Goal: Information Seeking & Learning: Learn about a topic

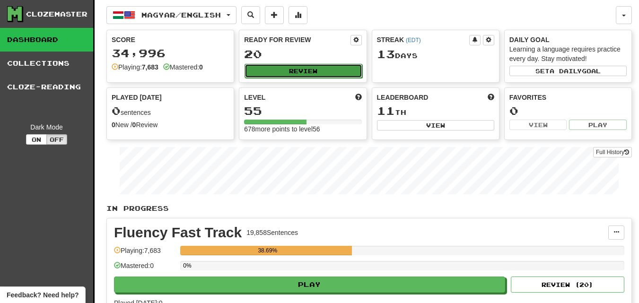
click at [276, 75] on button "Review" at bounding box center [303, 71] width 117 height 14
select select "********"
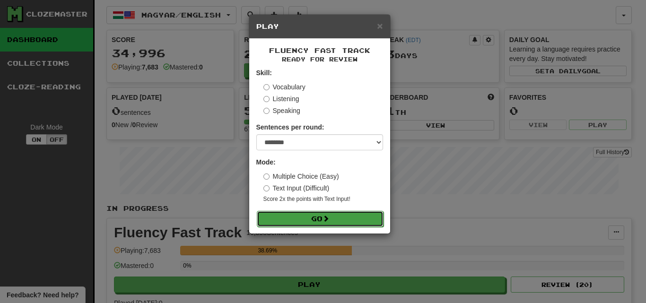
click at [346, 217] on button "Go" at bounding box center [320, 219] width 127 height 16
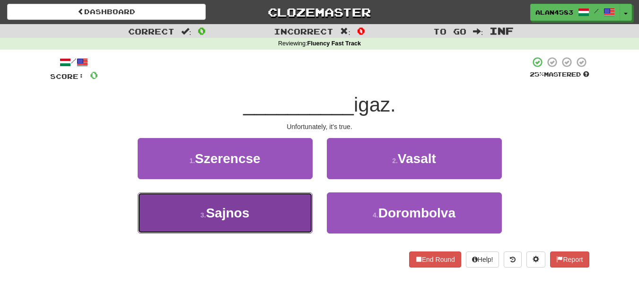
click at [271, 207] on button "3 . Sajnos" at bounding box center [225, 213] width 175 height 41
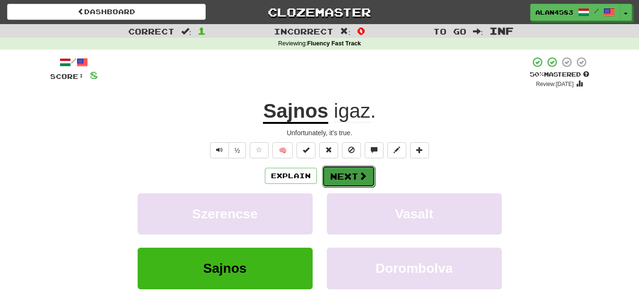
click at [347, 177] on button "Next" at bounding box center [348, 177] width 53 height 22
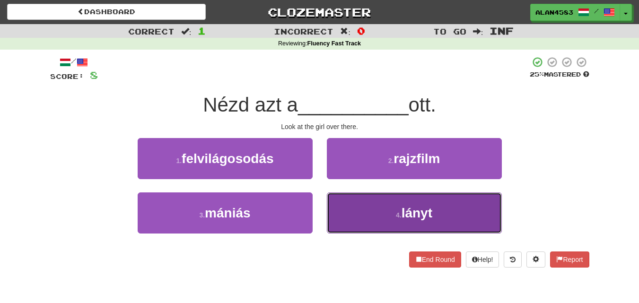
click at [384, 212] on button "4 . lányt" at bounding box center [414, 213] width 175 height 41
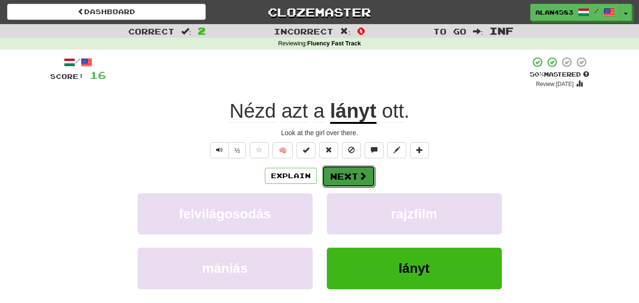
click at [352, 176] on button "Next" at bounding box center [348, 177] width 53 height 22
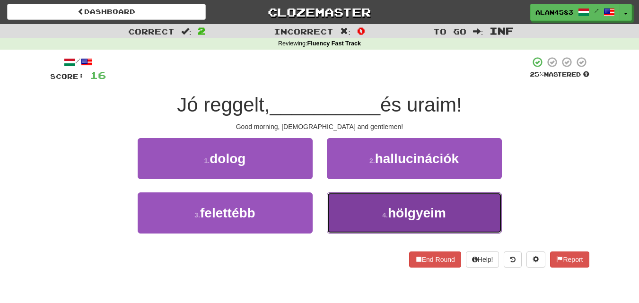
click at [364, 206] on button "4 . hölgyeim" at bounding box center [414, 213] width 175 height 41
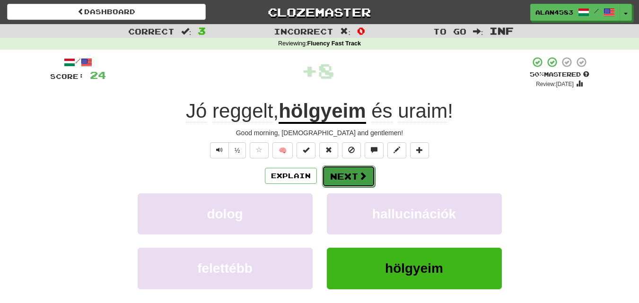
click at [349, 176] on button "Next" at bounding box center [348, 177] width 53 height 22
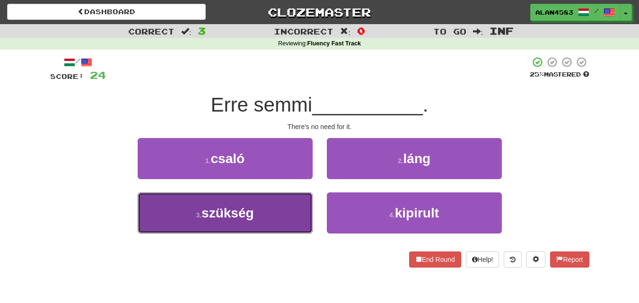
click at [273, 210] on button "3 . szükség" at bounding box center [225, 213] width 175 height 41
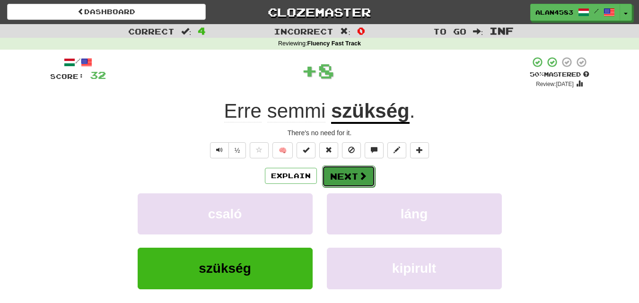
click at [340, 178] on button "Next" at bounding box center [348, 177] width 53 height 22
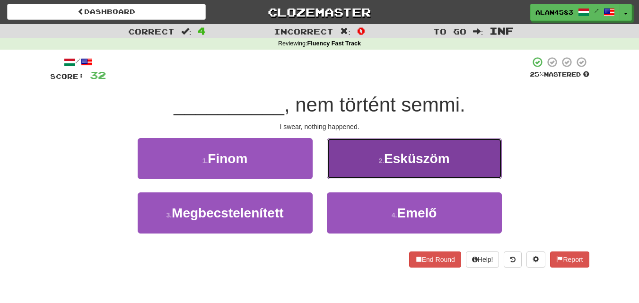
click at [408, 150] on button "2 . Esküszöm" at bounding box center [414, 158] width 175 height 41
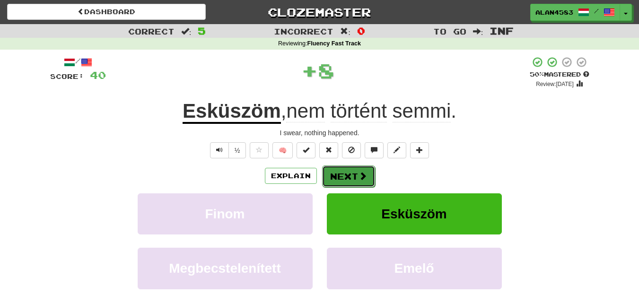
click at [352, 171] on button "Next" at bounding box center [348, 177] width 53 height 22
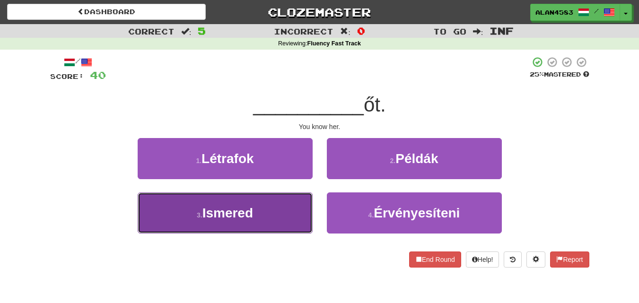
click at [274, 201] on button "3 . Ismered" at bounding box center [225, 213] width 175 height 41
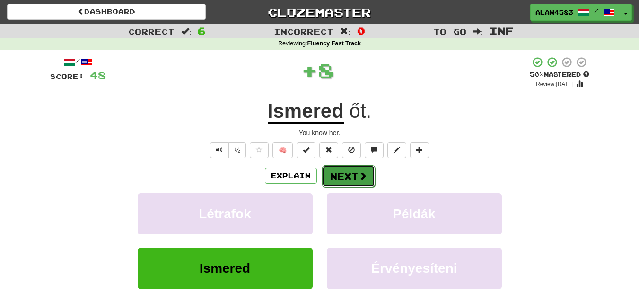
click at [337, 177] on button "Next" at bounding box center [348, 177] width 53 height 22
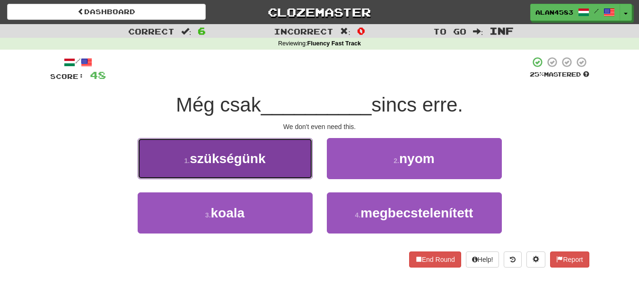
click at [171, 162] on button "1 . szükségünk" at bounding box center [225, 158] width 175 height 41
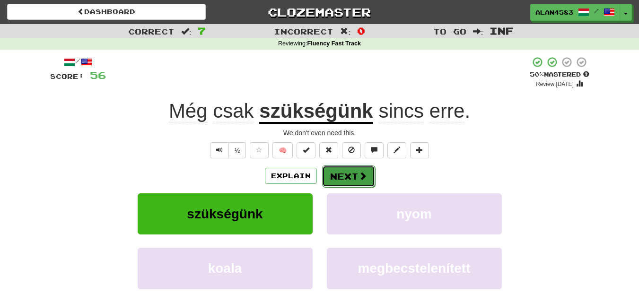
click at [343, 175] on button "Next" at bounding box center [348, 177] width 53 height 22
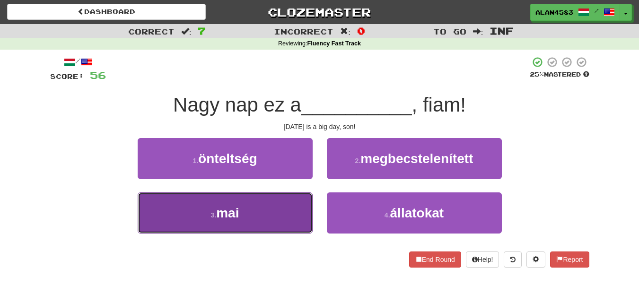
click at [247, 197] on button "3 . mai" at bounding box center [225, 213] width 175 height 41
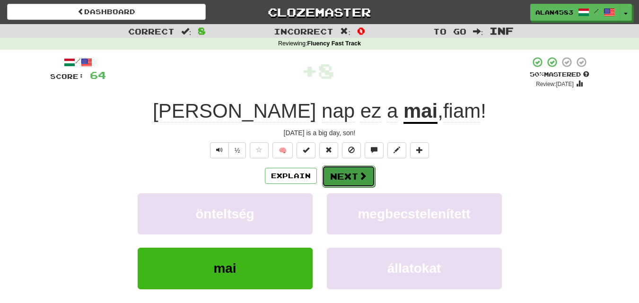
click at [339, 170] on button "Next" at bounding box center [348, 177] width 53 height 22
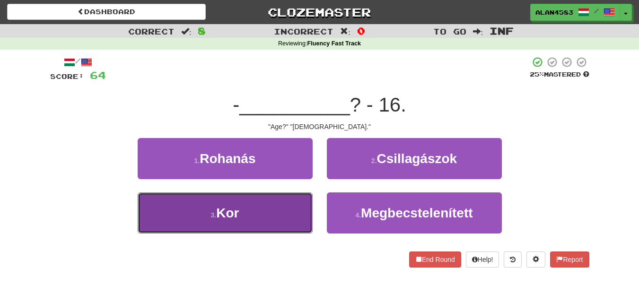
click at [250, 216] on button "3 . Kor" at bounding box center [225, 213] width 175 height 41
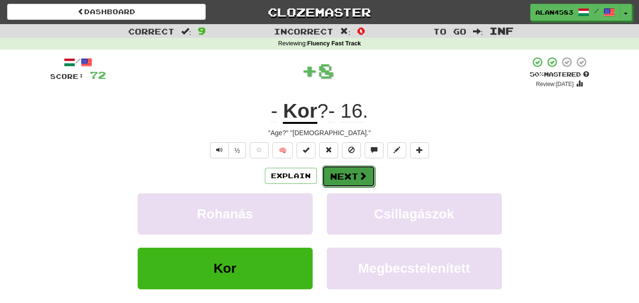
click at [339, 176] on button "Next" at bounding box center [348, 177] width 53 height 22
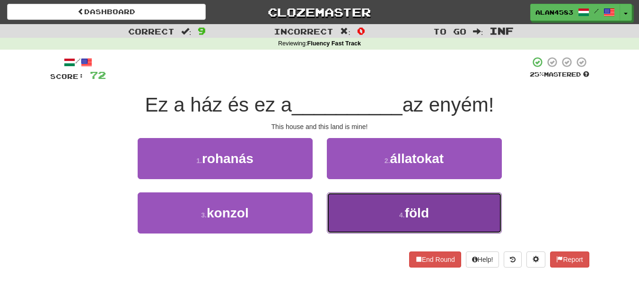
click at [408, 229] on button "4 . föld" at bounding box center [414, 213] width 175 height 41
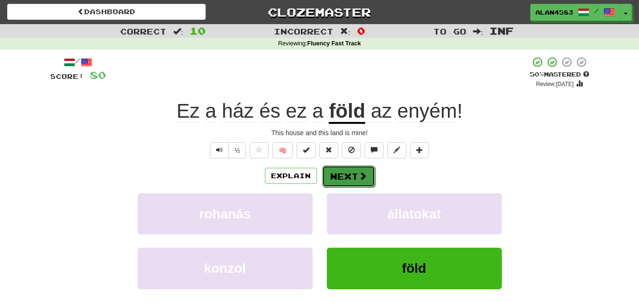
click at [353, 180] on button "Next" at bounding box center [348, 177] width 53 height 22
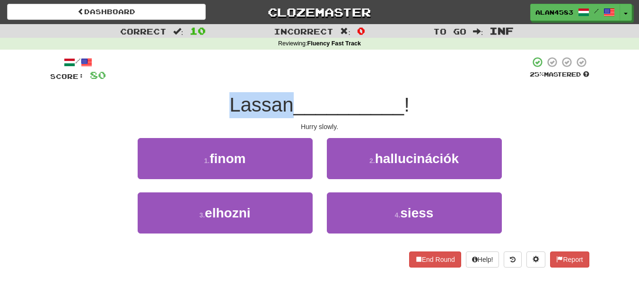
drag, startPoint x: 292, startPoint y: 107, endPoint x: 210, endPoint y: 107, distance: 82.8
click at [210, 107] on div "Lassan __________ !" at bounding box center [319, 105] width 539 height 26
click at [203, 116] on div at bounding box center [203, 116] width 0 height 0
click at [180, 119] on div "/ Score: 80 25 % Mastered Lassan __________ ! Hurry slowly. 1 . finom 2 . hallu…" at bounding box center [319, 161] width 539 height 211
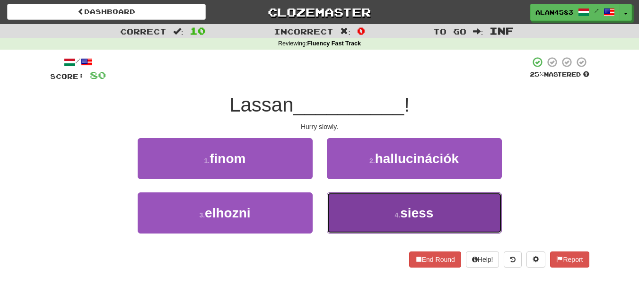
click at [406, 204] on button "4 . siess" at bounding box center [414, 213] width 175 height 41
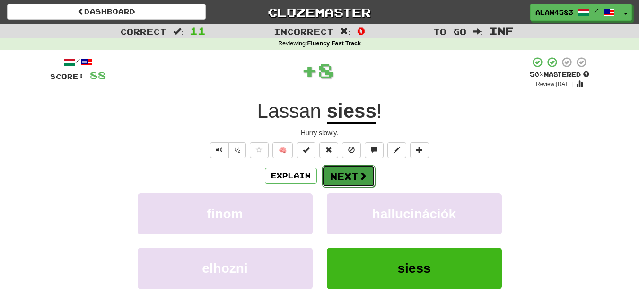
click at [352, 176] on button "Next" at bounding box center [348, 177] width 53 height 22
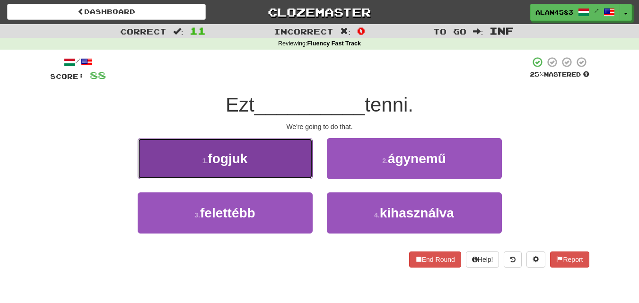
click at [250, 154] on button "1 . fogjuk" at bounding box center [225, 158] width 175 height 41
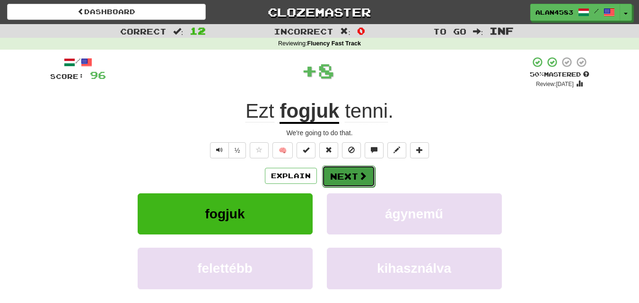
click at [350, 175] on button "Next" at bounding box center [348, 177] width 53 height 22
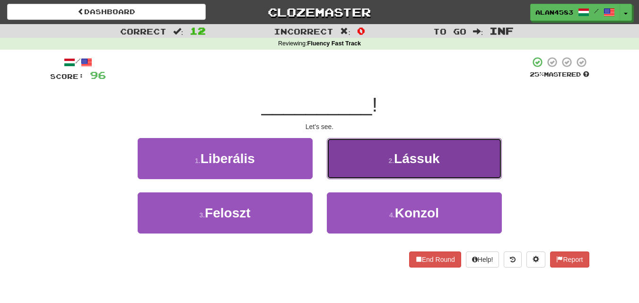
click at [360, 150] on button "2 . Lássuk" at bounding box center [414, 158] width 175 height 41
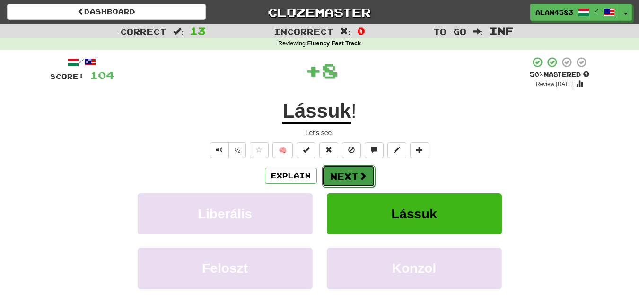
click at [338, 179] on button "Next" at bounding box center [348, 177] width 53 height 22
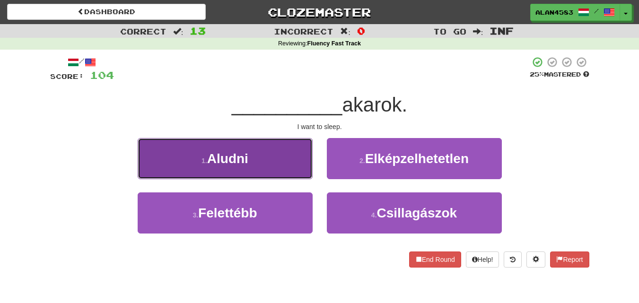
click at [259, 166] on button "1 . Aludni" at bounding box center [225, 158] width 175 height 41
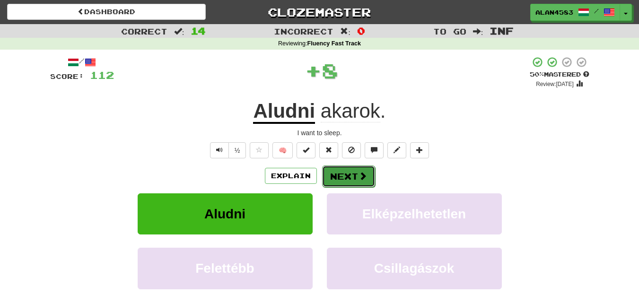
click at [331, 177] on button "Next" at bounding box center [348, 177] width 53 height 22
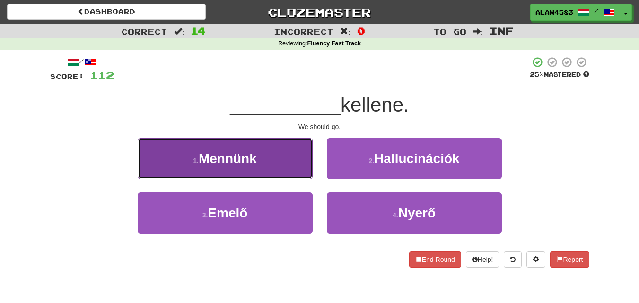
click at [262, 159] on button "1 . Mennünk" at bounding box center [225, 158] width 175 height 41
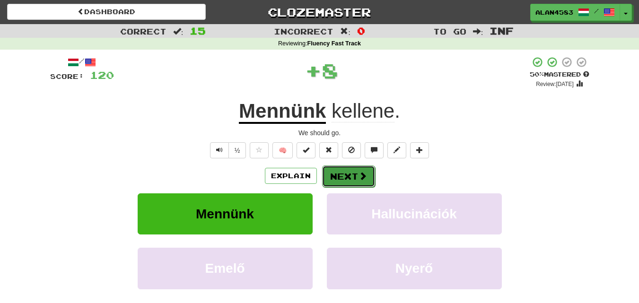
click at [333, 176] on button "Next" at bounding box center [348, 177] width 53 height 22
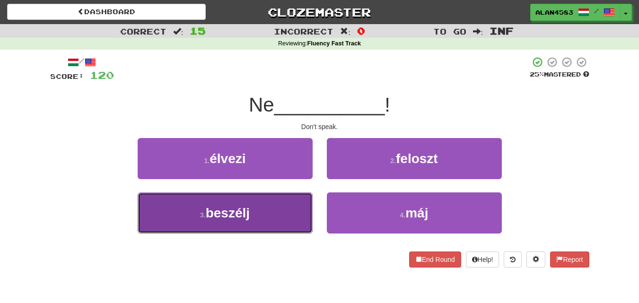
click at [286, 203] on button "3 . beszélj" at bounding box center [225, 213] width 175 height 41
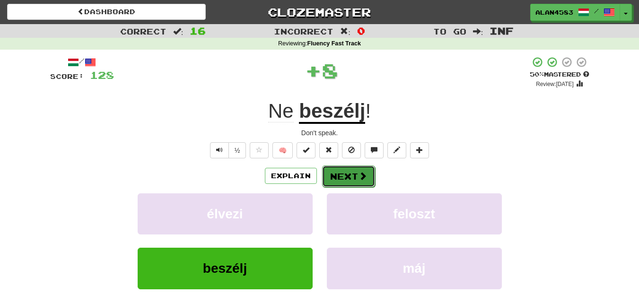
click at [337, 175] on button "Next" at bounding box center [348, 177] width 53 height 22
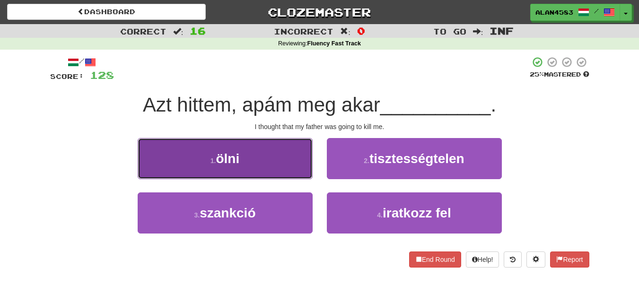
click at [233, 171] on button "1 . ölni" at bounding box center [225, 158] width 175 height 41
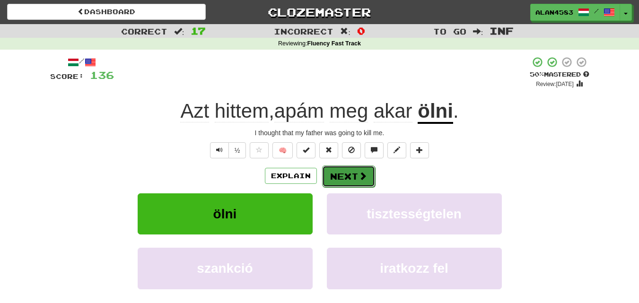
click at [335, 175] on button "Next" at bounding box center [348, 177] width 53 height 22
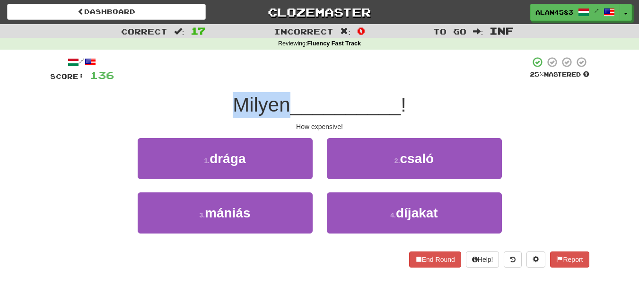
drag, startPoint x: 290, startPoint y: 107, endPoint x: 174, endPoint y: 106, distance: 115.9
click at [174, 106] on div "Milyen __________ !" at bounding box center [319, 105] width 539 height 26
click at [167, 116] on div at bounding box center [167, 116] width 0 height 0
click at [172, 104] on div "Milyen __________ !" at bounding box center [319, 105] width 539 height 26
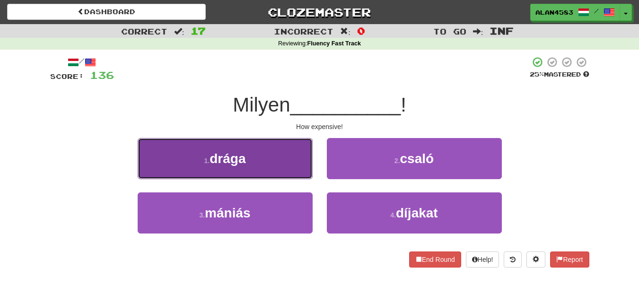
click at [191, 142] on button "1 . drága" at bounding box center [225, 158] width 175 height 41
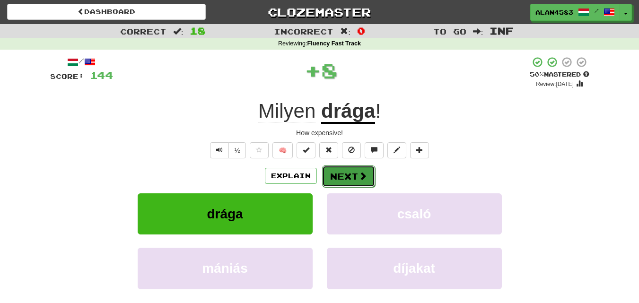
click at [335, 169] on button "Next" at bounding box center [348, 177] width 53 height 22
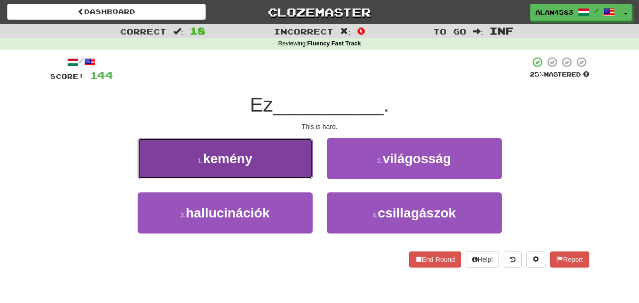
click at [268, 149] on button "1 . kemény" at bounding box center [225, 158] width 175 height 41
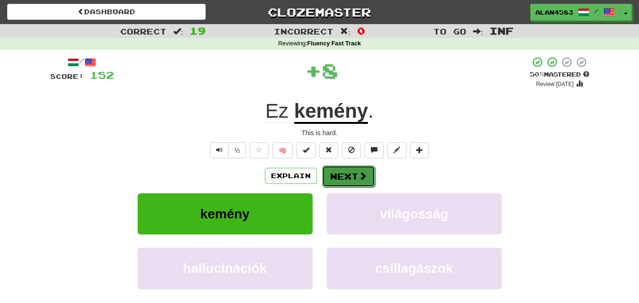
click at [348, 175] on button "Next" at bounding box center [348, 177] width 53 height 22
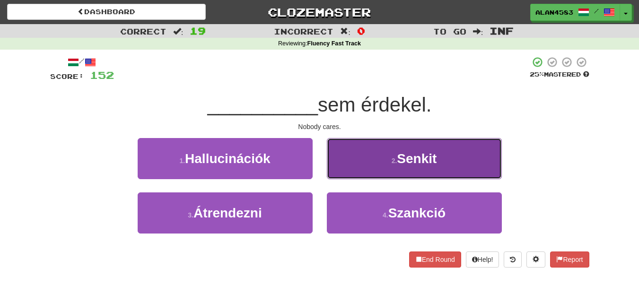
click at [399, 156] on span "Senkit" at bounding box center [417, 158] width 40 height 15
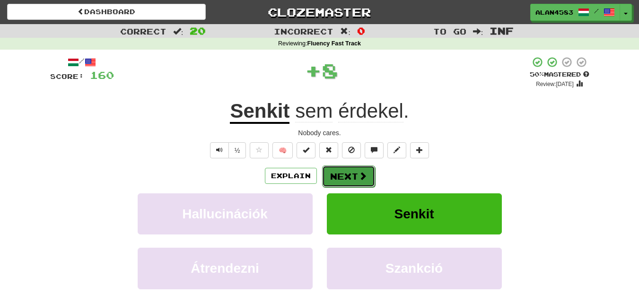
click at [336, 171] on button "Next" at bounding box center [348, 177] width 53 height 22
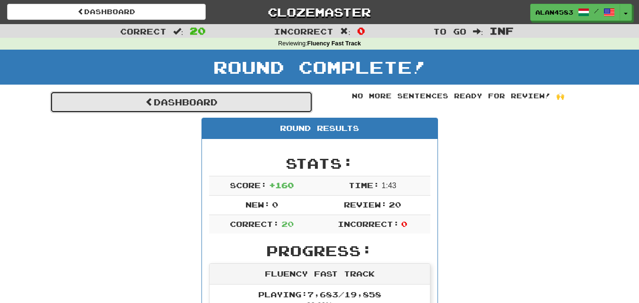
click at [211, 106] on link "Dashboard" at bounding box center [181, 102] width 263 height 22
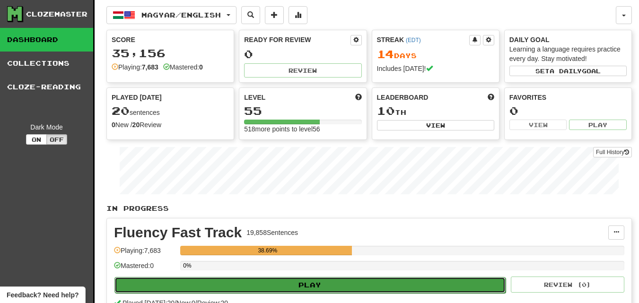
click at [335, 285] on button "Play" at bounding box center [309, 285] width 391 height 16
select select "********"
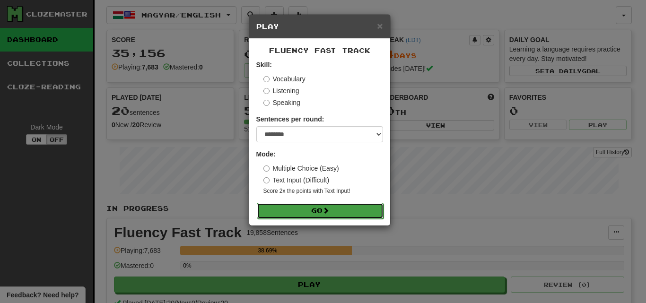
click at [345, 212] on button "Go" at bounding box center [320, 211] width 127 height 16
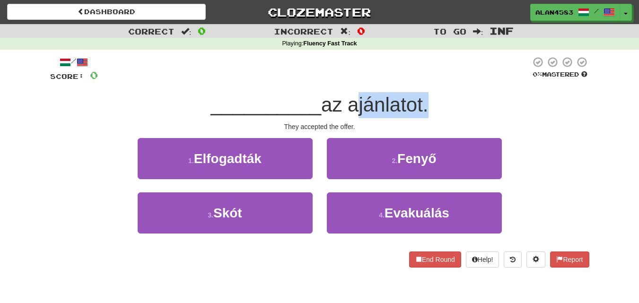
drag, startPoint x: 426, startPoint y: 106, endPoint x: 350, endPoint y: 106, distance: 75.7
click at [350, 106] on span "az ajánlatot." at bounding box center [374, 105] width 107 height 22
click at [344, 116] on div at bounding box center [344, 116] width 0 height 0
click at [288, 111] on span "__________" at bounding box center [266, 105] width 111 height 22
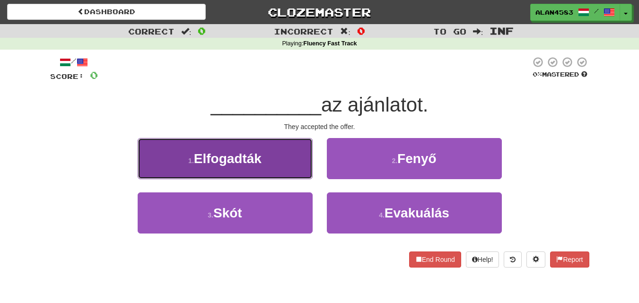
click at [227, 151] on span "Elfogadták" at bounding box center [228, 158] width 68 height 15
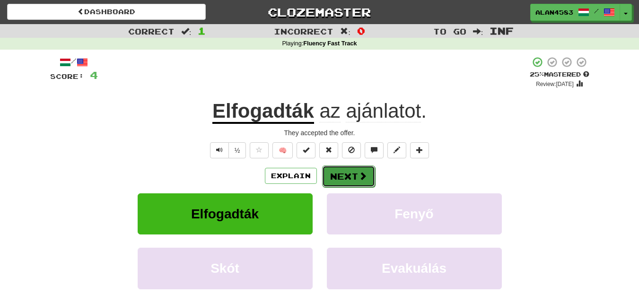
click at [351, 180] on button "Next" at bounding box center [348, 177] width 53 height 22
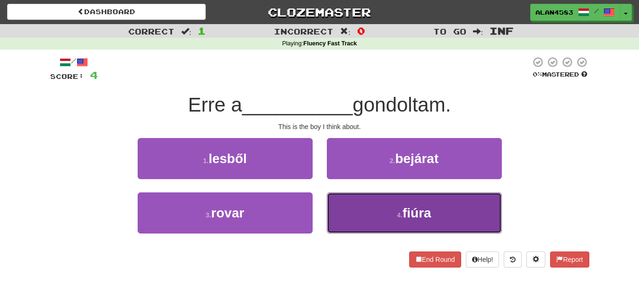
click at [434, 209] on button "4 . fiúra" at bounding box center [414, 213] width 175 height 41
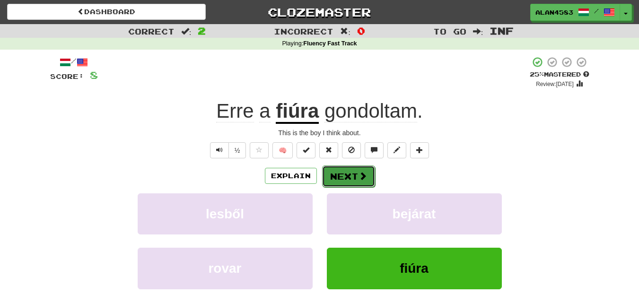
click at [336, 179] on button "Next" at bounding box center [348, 177] width 53 height 22
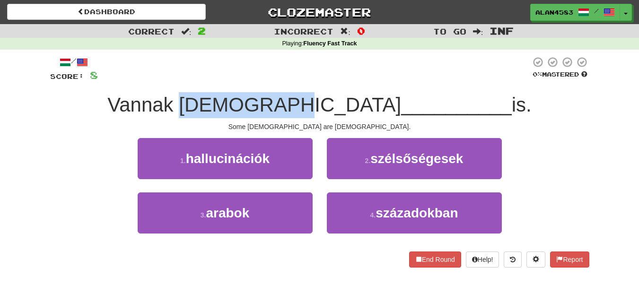
drag, startPoint x: 332, startPoint y: 103, endPoint x: 237, endPoint y: 102, distance: 95.1
click at [237, 102] on span "Vannak keresztény" at bounding box center [254, 105] width 294 height 22
click at [230, 80] on div at bounding box center [230, 80] width 0 height 0
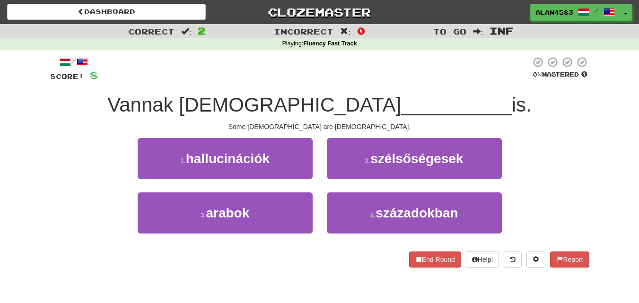
click at [215, 85] on div "/ Score: 8 0 % Mastered Vannak keresztény __________ is. Some Arabs are Christi…" at bounding box center [319, 161] width 539 height 211
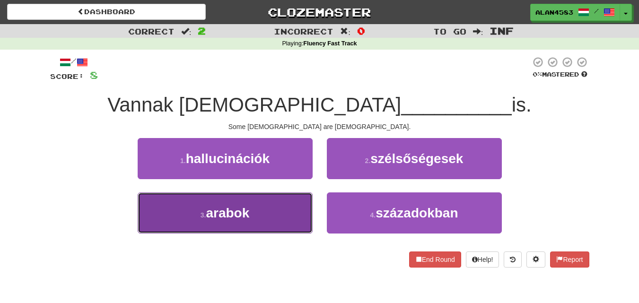
click at [207, 199] on button "3 . arabok" at bounding box center [225, 213] width 175 height 41
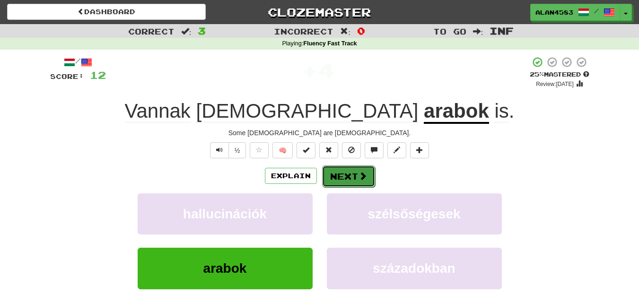
click at [340, 171] on button "Next" at bounding box center [348, 177] width 53 height 22
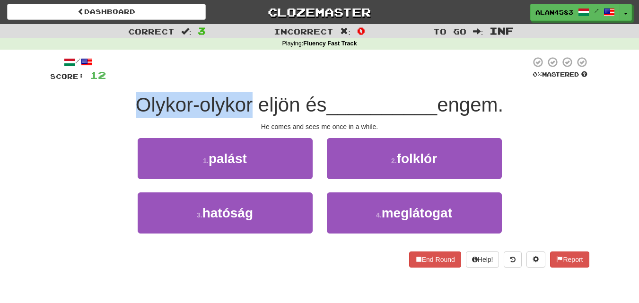
drag, startPoint x: 248, startPoint y: 102, endPoint x: 135, endPoint y: 106, distance: 113.2
click at [136, 106] on span "Olykor-olykor eljön és" at bounding box center [231, 105] width 191 height 22
click at [129, 116] on div at bounding box center [129, 116] width 0 height 0
click at [103, 117] on div "Olykor-olykor eljön és __________ engem." at bounding box center [319, 105] width 539 height 26
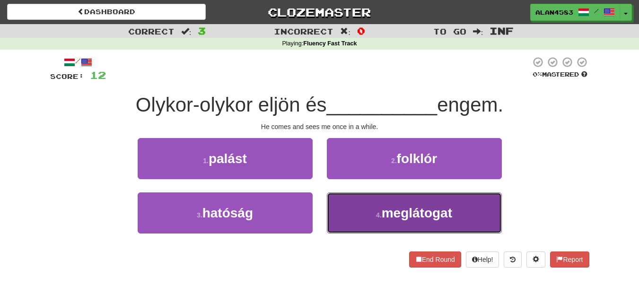
click at [411, 227] on button "4 . meglátogat" at bounding box center [414, 213] width 175 height 41
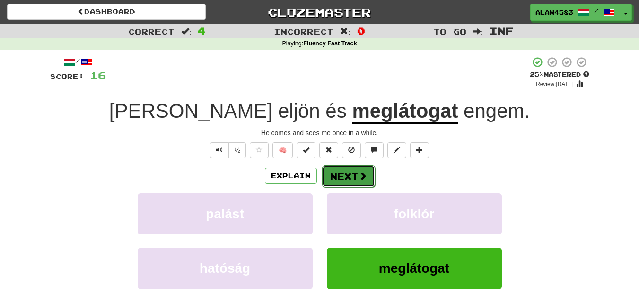
click at [361, 174] on span at bounding box center [363, 176] width 9 height 9
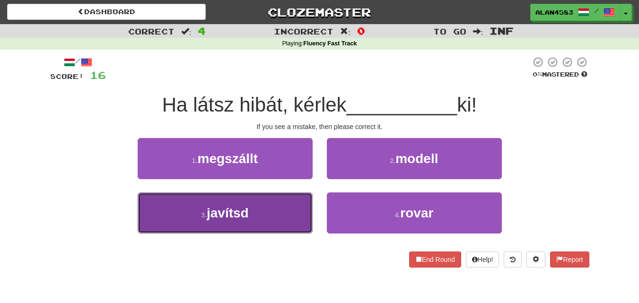
click at [273, 229] on button "3 . javítsd" at bounding box center [225, 213] width 175 height 41
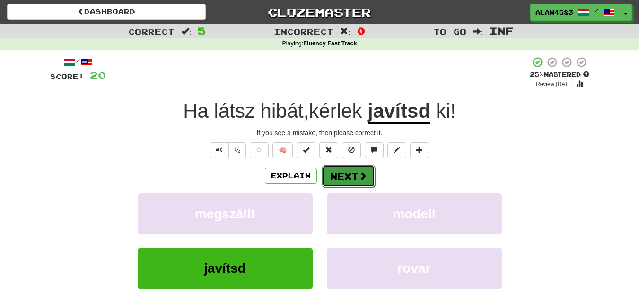
click at [338, 181] on button "Next" at bounding box center [348, 177] width 53 height 22
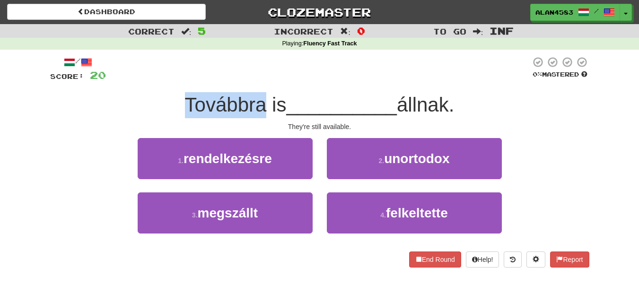
drag, startPoint x: 260, startPoint y: 105, endPoint x: 174, endPoint y: 104, distance: 86.6
click at [174, 104] on div "Továbbra is __________ állnak." at bounding box center [319, 105] width 539 height 26
click at [167, 80] on div at bounding box center [167, 80] width 0 height 0
click at [126, 98] on div "Továbbra is __________ állnak." at bounding box center [319, 105] width 539 height 26
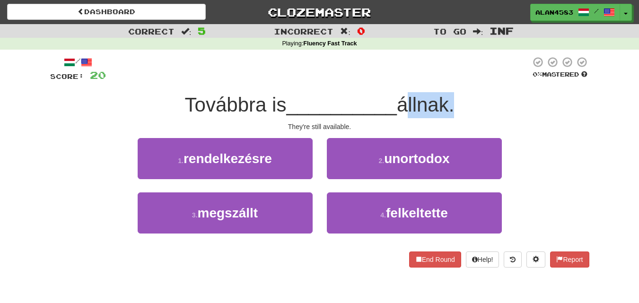
drag, startPoint x: 403, startPoint y: 100, endPoint x: 451, endPoint y: 100, distance: 48.7
click at [451, 100] on span "állnak." at bounding box center [425, 105] width 57 height 22
click at [445, 80] on div at bounding box center [445, 80] width 0 height 0
click at [466, 74] on div at bounding box center [318, 69] width 425 height 26
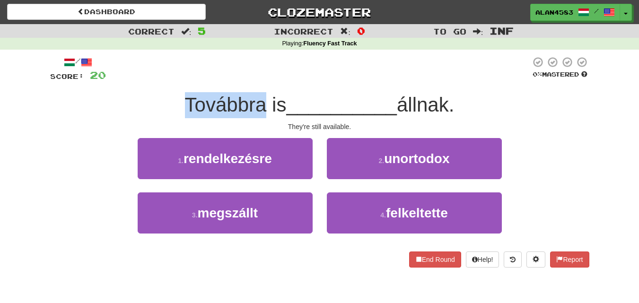
drag, startPoint x: 258, startPoint y: 102, endPoint x: 173, endPoint y: 97, distance: 85.8
click at [173, 97] on div "Továbbra is __________ állnak." at bounding box center [319, 105] width 539 height 26
click at [167, 80] on div at bounding box center [167, 80] width 0 height 0
click at [144, 92] on div "/ Score: 20 0 % Mastered Továbbra is __________ állnak. They're still available…" at bounding box center [319, 161] width 539 height 211
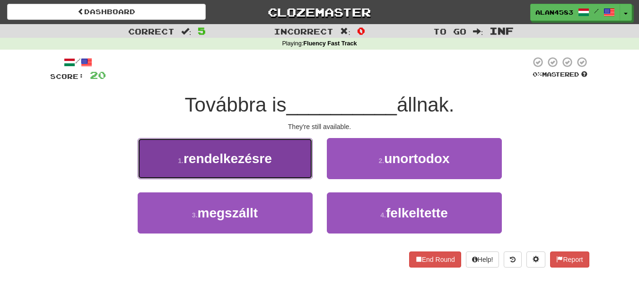
click at [194, 167] on button "1 . rendelkezésre" at bounding box center [225, 158] width 175 height 41
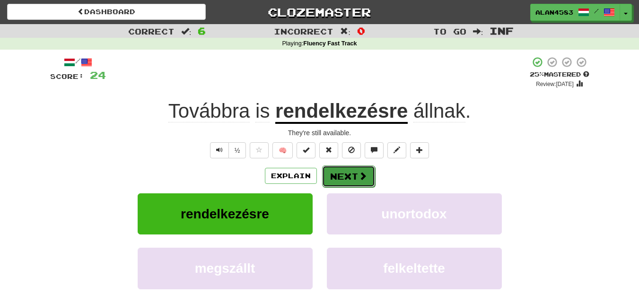
click at [335, 175] on button "Next" at bounding box center [348, 177] width 53 height 22
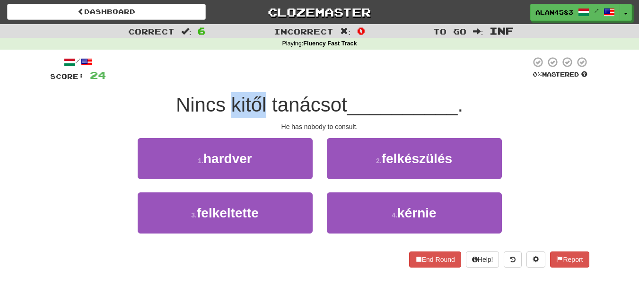
drag, startPoint x: 229, startPoint y: 106, endPoint x: 262, endPoint y: 100, distance: 33.1
click at [262, 100] on span "Nincs kitől tanácsot" at bounding box center [261, 105] width 171 height 22
click at [256, 80] on div at bounding box center [256, 80] width 0 height 0
click at [261, 81] on div at bounding box center [318, 69] width 425 height 26
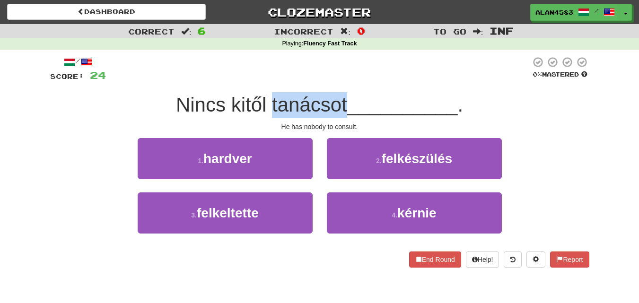
drag, startPoint x: 269, startPoint y: 106, endPoint x: 344, endPoint y: 100, distance: 75.9
click at [344, 100] on span "Nincs kitől tanácsot" at bounding box center [261, 105] width 171 height 22
click at [338, 80] on div at bounding box center [338, 80] width 0 height 0
click at [361, 77] on div at bounding box center [318, 69] width 425 height 26
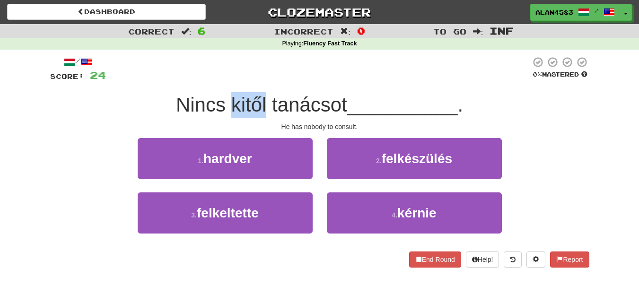
drag, startPoint x: 262, startPoint y: 98, endPoint x: 229, endPoint y: 101, distance: 32.3
click at [229, 101] on span "Nincs kitől tanácsot" at bounding box center [261, 105] width 171 height 22
click at [223, 80] on div at bounding box center [223, 80] width 0 height 0
click at [299, 62] on div at bounding box center [318, 69] width 425 height 26
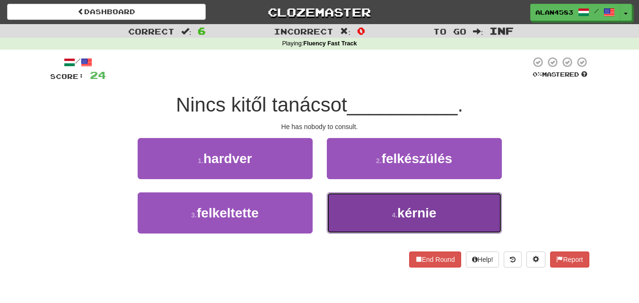
click at [377, 216] on button "4 . kérnie" at bounding box center [414, 213] width 175 height 41
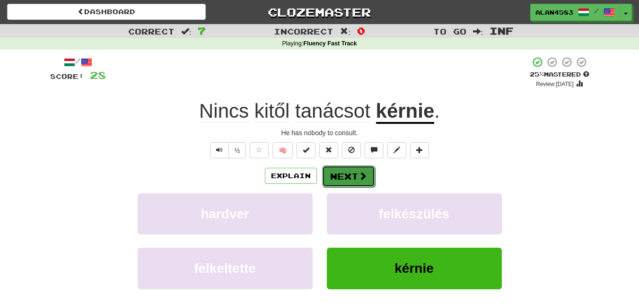
click at [351, 178] on button "Next" at bounding box center [348, 177] width 53 height 22
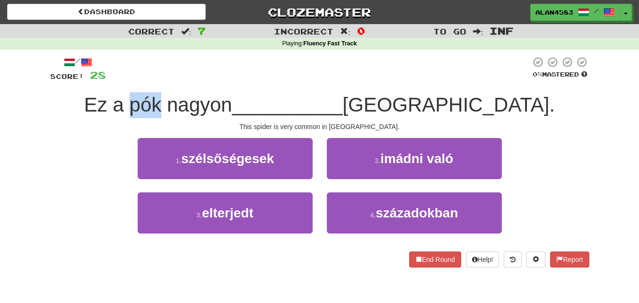
drag, startPoint x: 197, startPoint y: 103, endPoint x: 168, endPoint y: 102, distance: 28.4
click at [168, 102] on span "Ez a pók nagyon" at bounding box center [158, 105] width 148 height 22
click at [162, 80] on div at bounding box center [162, 80] width 0 height 0
click at [196, 70] on div at bounding box center [318, 69] width 425 height 26
drag, startPoint x: 390, startPoint y: 98, endPoint x: 422, endPoint y: 97, distance: 31.7
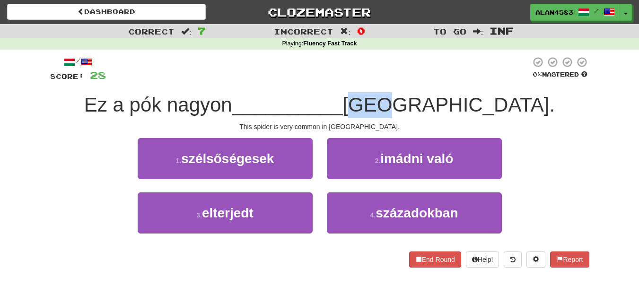
click at [422, 97] on span "Dél-Afrikában." at bounding box center [449, 105] width 212 height 22
click at [416, 80] on div at bounding box center [416, 80] width 0 height 0
click at [307, 65] on div at bounding box center [318, 69] width 425 height 26
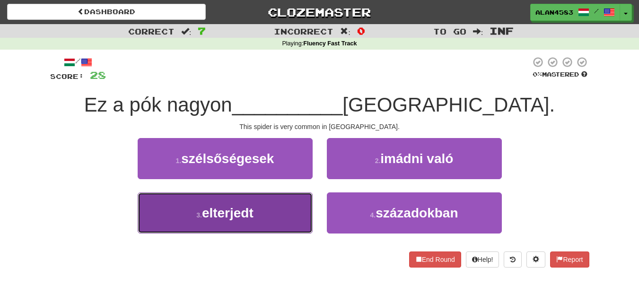
click at [231, 209] on span "elterjedt" at bounding box center [228, 213] width 52 height 15
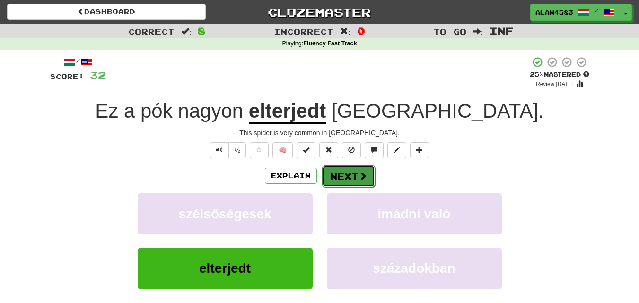
click at [354, 175] on button "Next" at bounding box center [348, 177] width 53 height 22
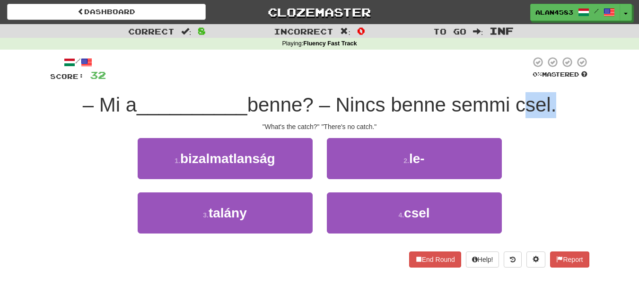
drag, startPoint x: 556, startPoint y: 103, endPoint x: 524, endPoint y: 102, distance: 32.6
click at [524, 102] on span "benne? – Nincs benne semmi csel." at bounding box center [401, 105] width 309 height 22
click at [518, 80] on div at bounding box center [518, 80] width 0 height 0
click at [425, 73] on div at bounding box center [318, 69] width 425 height 26
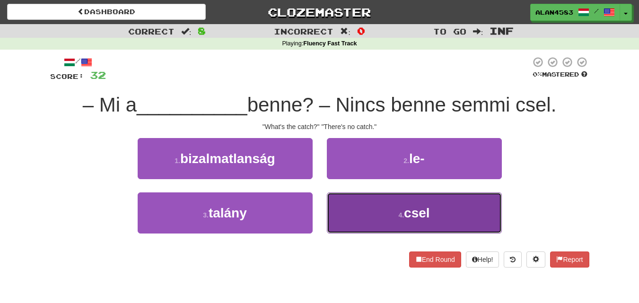
click at [390, 214] on button "4 . csel" at bounding box center [414, 213] width 175 height 41
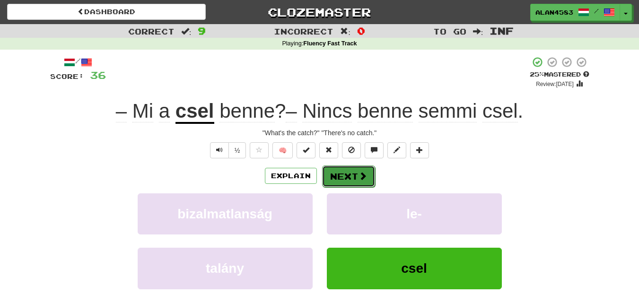
click at [344, 174] on button "Next" at bounding box center [348, 177] width 53 height 22
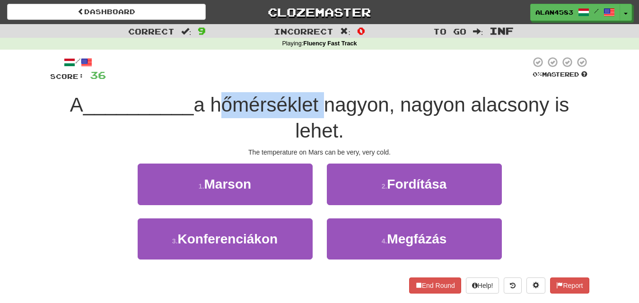
drag, startPoint x: 325, startPoint y: 101, endPoint x: 216, endPoint y: 104, distance: 109.3
click at [216, 104] on span "a hőmérséklet nagyon, nagyon alacsony is lehet." at bounding box center [382, 118] width 376 height 48
click at [210, 80] on div at bounding box center [210, 80] width 0 height 0
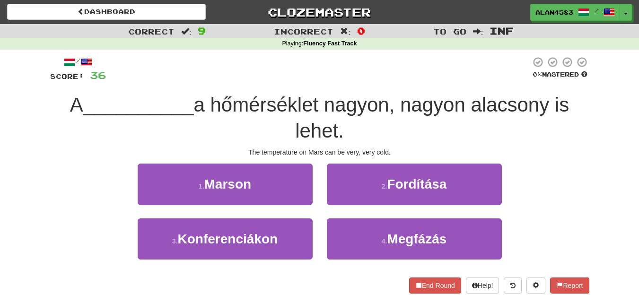
click at [189, 85] on div "/ Score: 36 0 % Mastered A __________ a hőmérséklet nagyon, nagyon alacsony is …" at bounding box center [319, 174] width 539 height 237
drag, startPoint x: 478, startPoint y: 105, endPoint x: 557, endPoint y: 99, distance: 79.7
click at [557, 99] on span "a hőmérséklet nagyon, nagyon alacsony is lehet." at bounding box center [382, 118] width 376 height 48
click at [551, 80] on div at bounding box center [551, 80] width 0 height 0
click at [576, 86] on div "/ Score: 36 0 % Mastered A __________ a hőmérséklet nagyon, nagyon alacsony is …" at bounding box center [319, 174] width 539 height 237
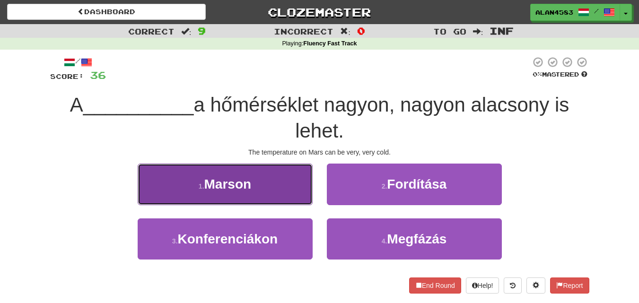
click at [220, 202] on button "1 . Marson" at bounding box center [225, 184] width 175 height 41
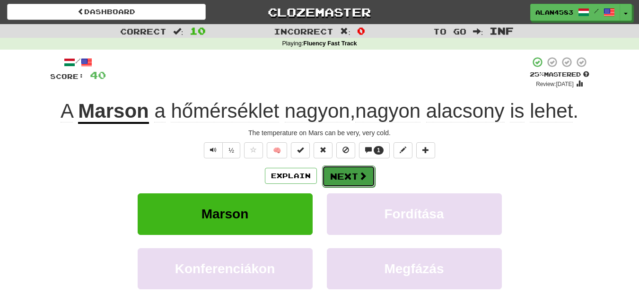
click at [355, 180] on button "Next" at bounding box center [348, 177] width 53 height 22
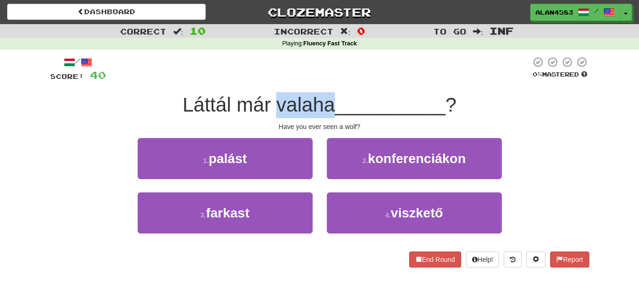
drag, startPoint x: 275, startPoint y: 105, endPoint x: 329, endPoint y: 101, distance: 54.5
click at [329, 101] on span "Láttál már valaha" at bounding box center [259, 105] width 152 height 22
click at [323, 80] on div at bounding box center [323, 80] width 0 height 0
click at [382, 65] on div at bounding box center [318, 69] width 425 height 26
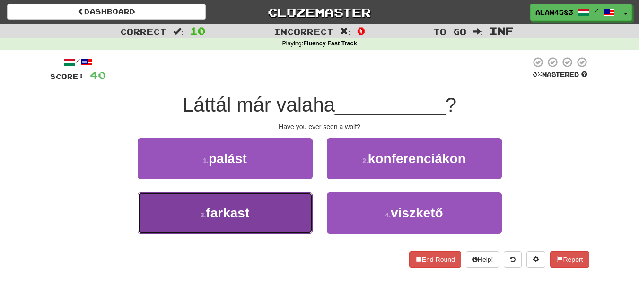
click at [211, 227] on button "3 . farkast" at bounding box center [225, 213] width 175 height 41
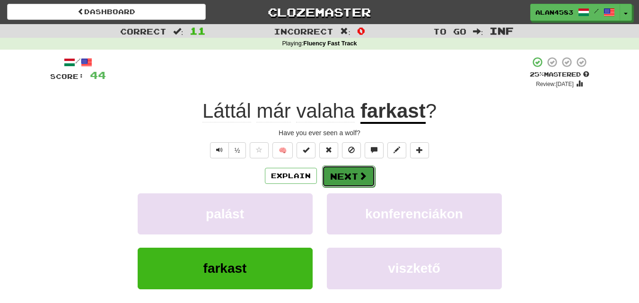
click at [340, 175] on button "Next" at bounding box center [348, 177] width 53 height 22
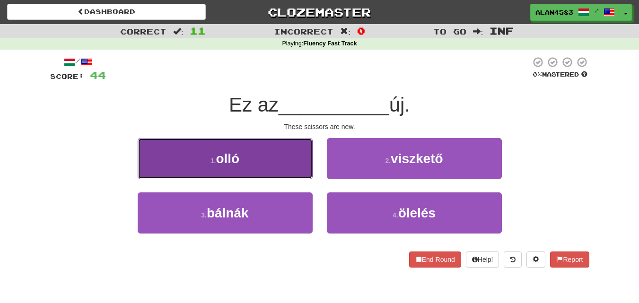
click at [209, 171] on button "1 . olló" at bounding box center [225, 158] width 175 height 41
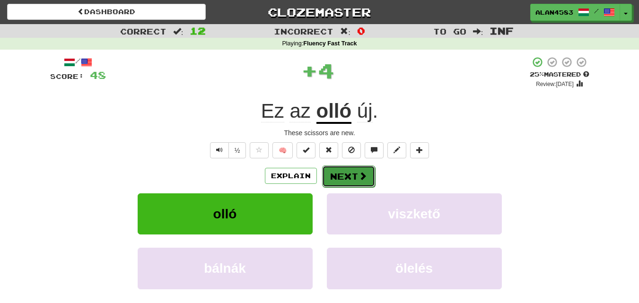
click at [359, 169] on button "Next" at bounding box center [348, 177] width 53 height 22
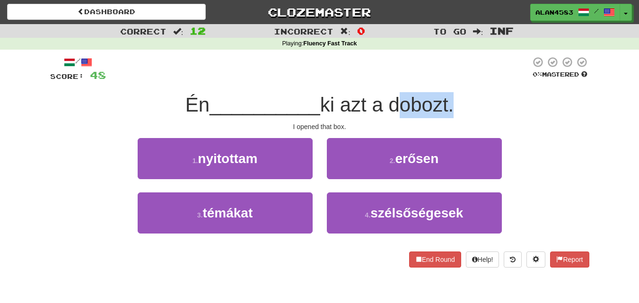
drag, startPoint x: 394, startPoint y: 106, endPoint x: 456, endPoint y: 103, distance: 62.0
click at [454, 103] on span "ki azt a dobozt." at bounding box center [387, 105] width 134 height 22
click at [450, 80] on div at bounding box center [450, 80] width 0 height 0
click at [468, 83] on div "/ Score: 48 0 % Mastered Én __________ ki azt a dobozt. I opened that box. 1 . …" at bounding box center [319, 161] width 539 height 211
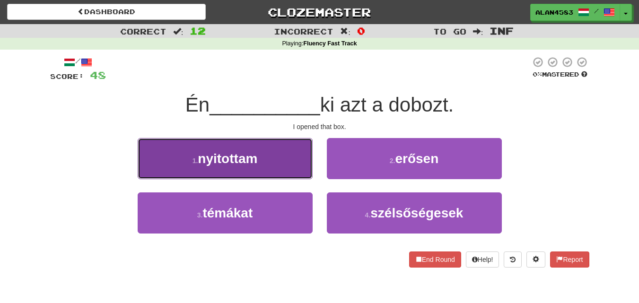
click at [210, 150] on button "1 . nyitottam" at bounding box center [225, 158] width 175 height 41
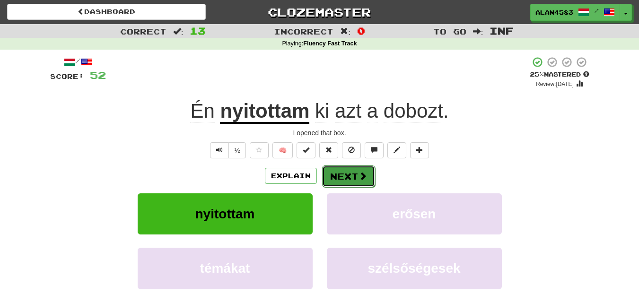
click at [344, 177] on button "Next" at bounding box center [348, 177] width 53 height 22
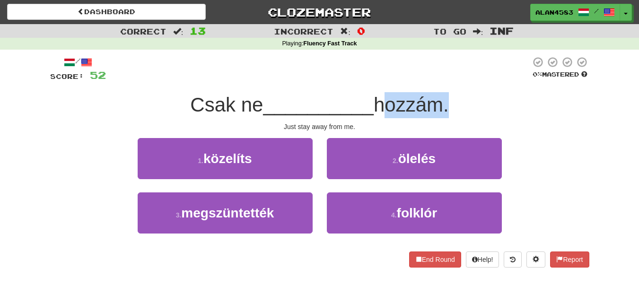
drag, startPoint x: 447, startPoint y: 104, endPoint x: 382, endPoint y: 101, distance: 64.4
click at [382, 101] on span "hozzám." at bounding box center [411, 105] width 75 height 22
click at [376, 80] on div at bounding box center [376, 80] width 0 height 0
click at [336, 79] on div at bounding box center [318, 69] width 425 height 26
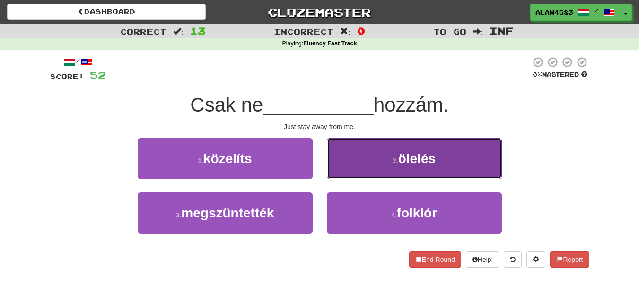
click at [373, 160] on button "2 . ölelés" at bounding box center [414, 158] width 175 height 41
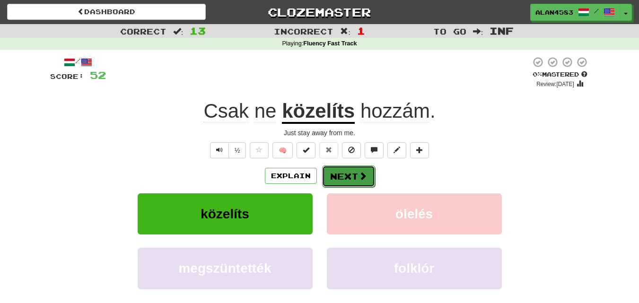
click at [352, 172] on button "Next" at bounding box center [348, 177] width 53 height 22
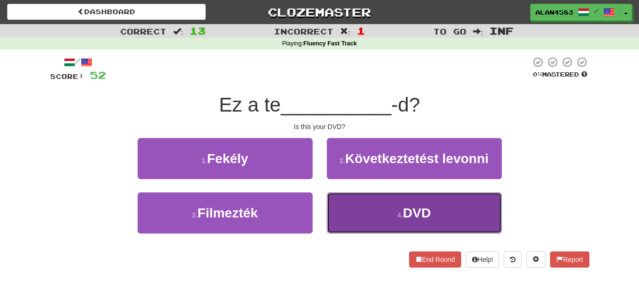
click at [397, 216] on small "4 ." at bounding box center [400, 215] width 6 height 8
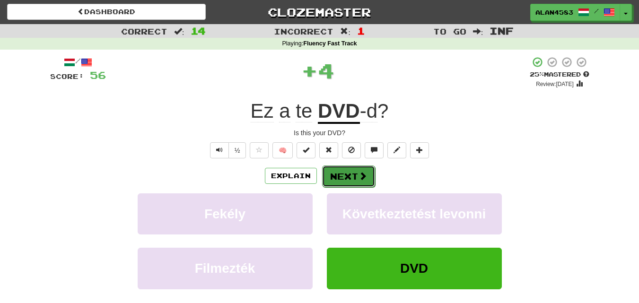
click at [344, 176] on button "Next" at bounding box center [348, 177] width 53 height 22
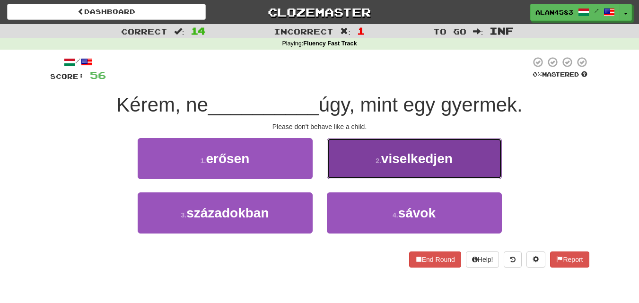
click at [386, 151] on span "viselkedjen" at bounding box center [416, 158] width 71 height 15
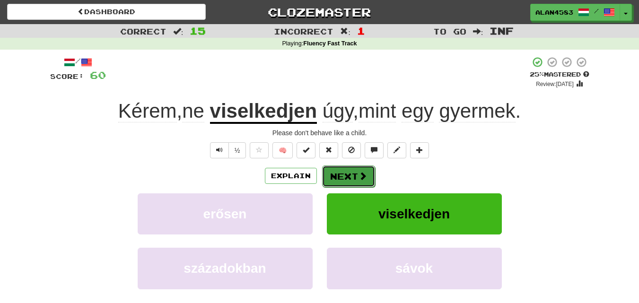
click at [355, 171] on button "Next" at bounding box center [348, 177] width 53 height 22
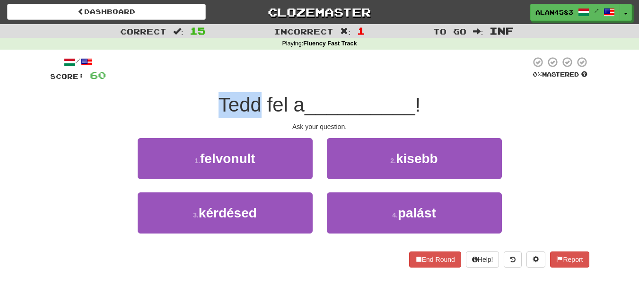
drag, startPoint x: 258, startPoint y: 103, endPoint x: 210, endPoint y: 103, distance: 48.7
click at [210, 103] on div "Tedd fel a __________ !" at bounding box center [319, 105] width 539 height 26
click at [203, 80] on div at bounding box center [203, 80] width 0 height 0
click at [169, 93] on div "Tedd fel a __________ !" at bounding box center [319, 105] width 539 height 26
drag, startPoint x: 285, startPoint y: 107, endPoint x: 262, endPoint y: 107, distance: 23.7
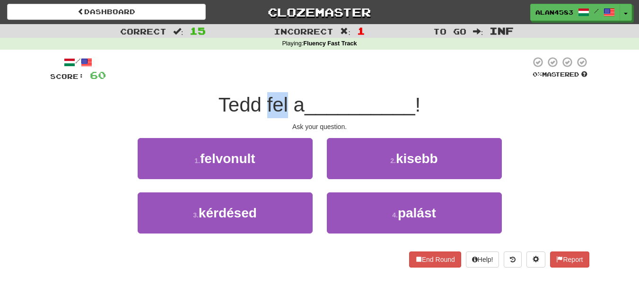
click at [262, 107] on span "Tedd fel a" at bounding box center [262, 105] width 86 height 22
click at [255, 116] on div at bounding box center [255, 116] width 0 height 0
click at [193, 106] on div "Tedd fel a __________ !" at bounding box center [319, 105] width 539 height 26
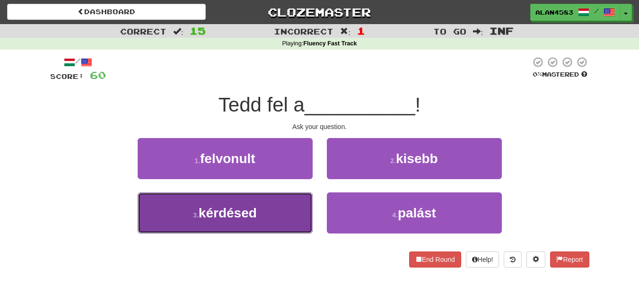
click at [203, 213] on span "kérdésed" at bounding box center [228, 213] width 58 height 15
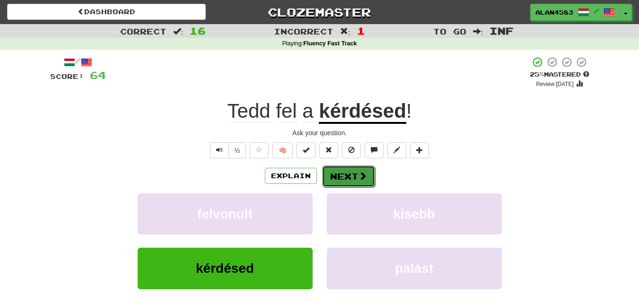
click at [341, 173] on button "Next" at bounding box center [348, 177] width 53 height 22
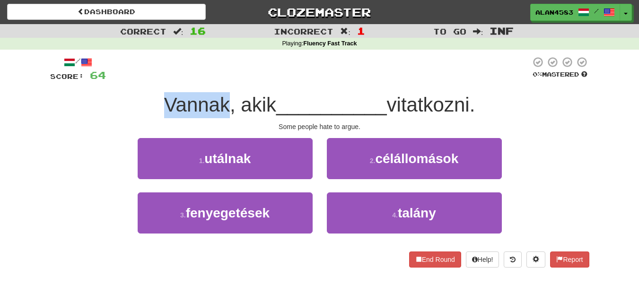
drag, startPoint x: 223, startPoint y: 100, endPoint x: 157, endPoint y: 96, distance: 66.8
click at [157, 96] on div "Vannak, akik __________ vitatkozni." at bounding box center [319, 105] width 539 height 26
click at [150, 80] on div at bounding box center [150, 80] width 0 height 0
click at [88, 106] on div "Vannak, akik __________ vitatkozni." at bounding box center [319, 105] width 539 height 26
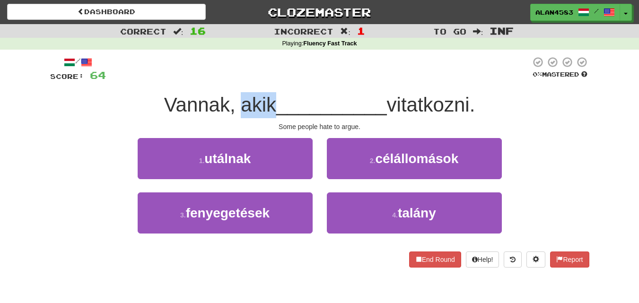
drag, startPoint x: 237, startPoint y: 104, endPoint x: 272, endPoint y: 102, distance: 34.6
click at [272, 102] on span "Vannak, akik" at bounding box center [220, 105] width 112 height 22
click at [265, 80] on div at bounding box center [265, 80] width 0 height 0
click at [326, 71] on div at bounding box center [318, 69] width 425 height 26
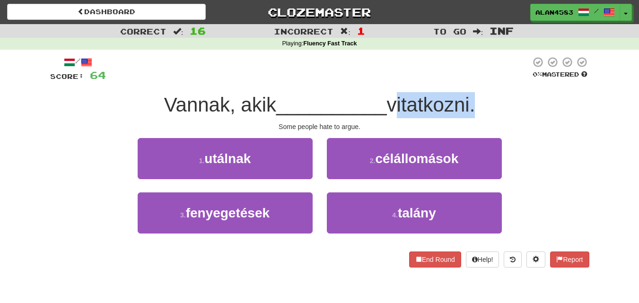
drag, startPoint x: 393, startPoint y: 102, endPoint x: 475, endPoint y: 98, distance: 82.9
click at [475, 98] on span "vitatkozni." at bounding box center [431, 105] width 88 height 22
click at [469, 80] on div at bounding box center [469, 80] width 0 height 0
click at [486, 77] on div at bounding box center [318, 69] width 425 height 26
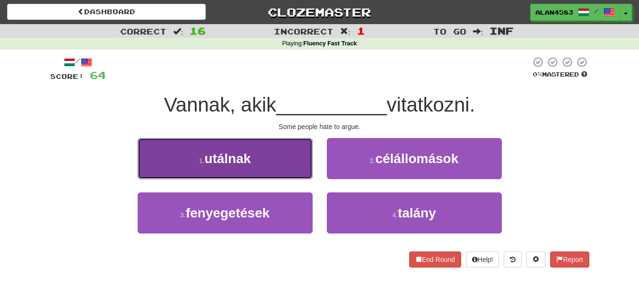
click at [194, 165] on button "1 . utálnak" at bounding box center [225, 158] width 175 height 41
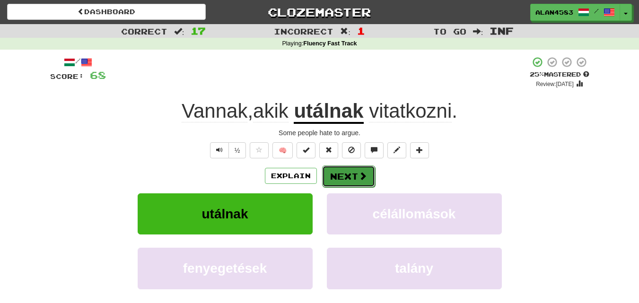
click at [347, 176] on button "Next" at bounding box center [348, 177] width 53 height 22
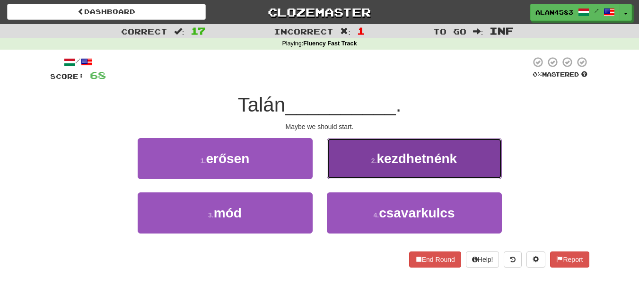
click at [362, 169] on button "2 . kezdhetnénk" at bounding box center [414, 158] width 175 height 41
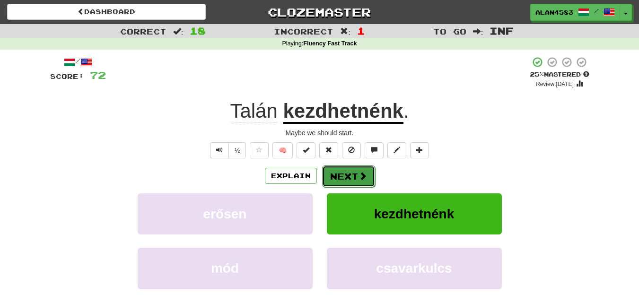
click at [350, 175] on button "Next" at bounding box center [348, 177] width 53 height 22
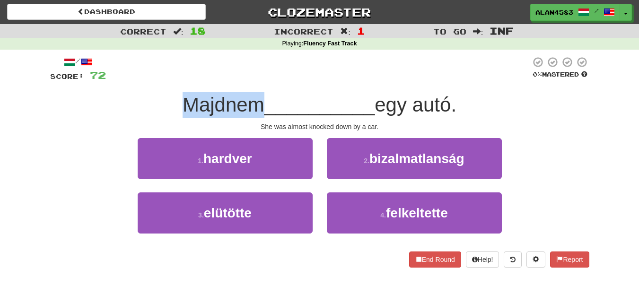
drag, startPoint x: 257, startPoint y: 105, endPoint x: 156, endPoint y: 101, distance: 100.9
click at [156, 101] on div "Majdnem __________ egy autó." at bounding box center [319, 105] width 539 height 26
click at [150, 80] on div at bounding box center [150, 80] width 0 height 0
click at [280, 66] on div at bounding box center [318, 69] width 425 height 26
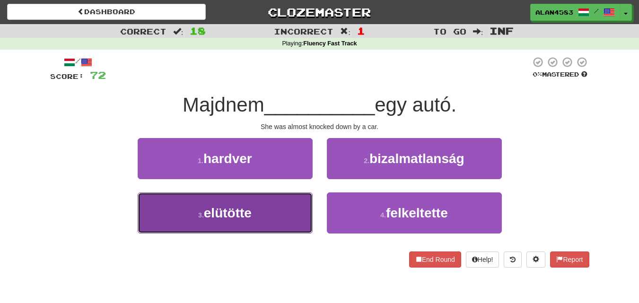
click at [255, 217] on button "3 . elütötte" at bounding box center [225, 213] width 175 height 41
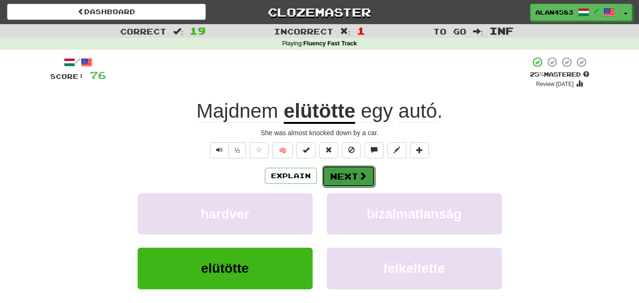
click at [334, 176] on button "Next" at bounding box center [348, 177] width 53 height 22
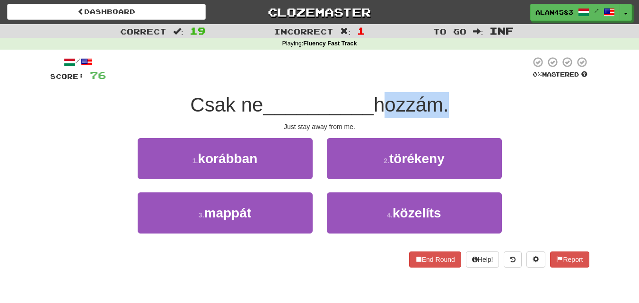
drag, startPoint x: 381, startPoint y: 105, endPoint x: 445, endPoint y: 101, distance: 64.5
click at [445, 101] on span "hozzám." at bounding box center [411, 105] width 75 height 22
click at [439, 80] on div at bounding box center [439, 80] width 0 height 0
click at [460, 75] on div at bounding box center [318, 69] width 425 height 26
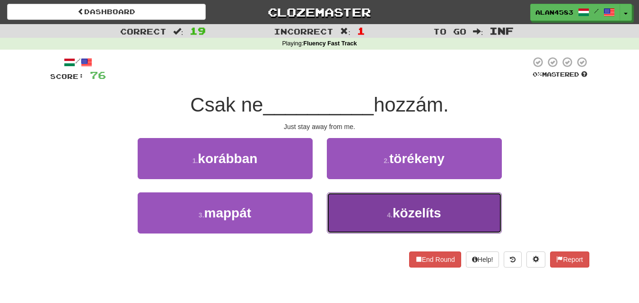
click at [406, 216] on span "közelíts" at bounding box center [417, 213] width 49 height 15
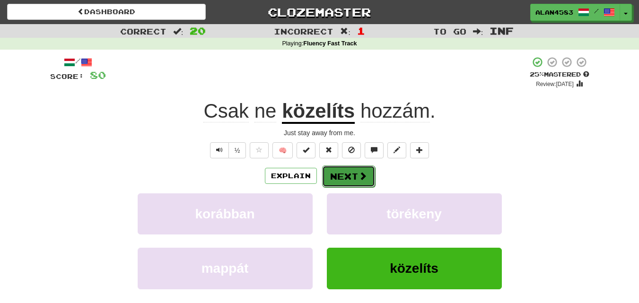
click at [345, 175] on button "Next" at bounding box center [348, 177] width 53 height 22
